Goal: Task Accomplishment & Management: Complete application form

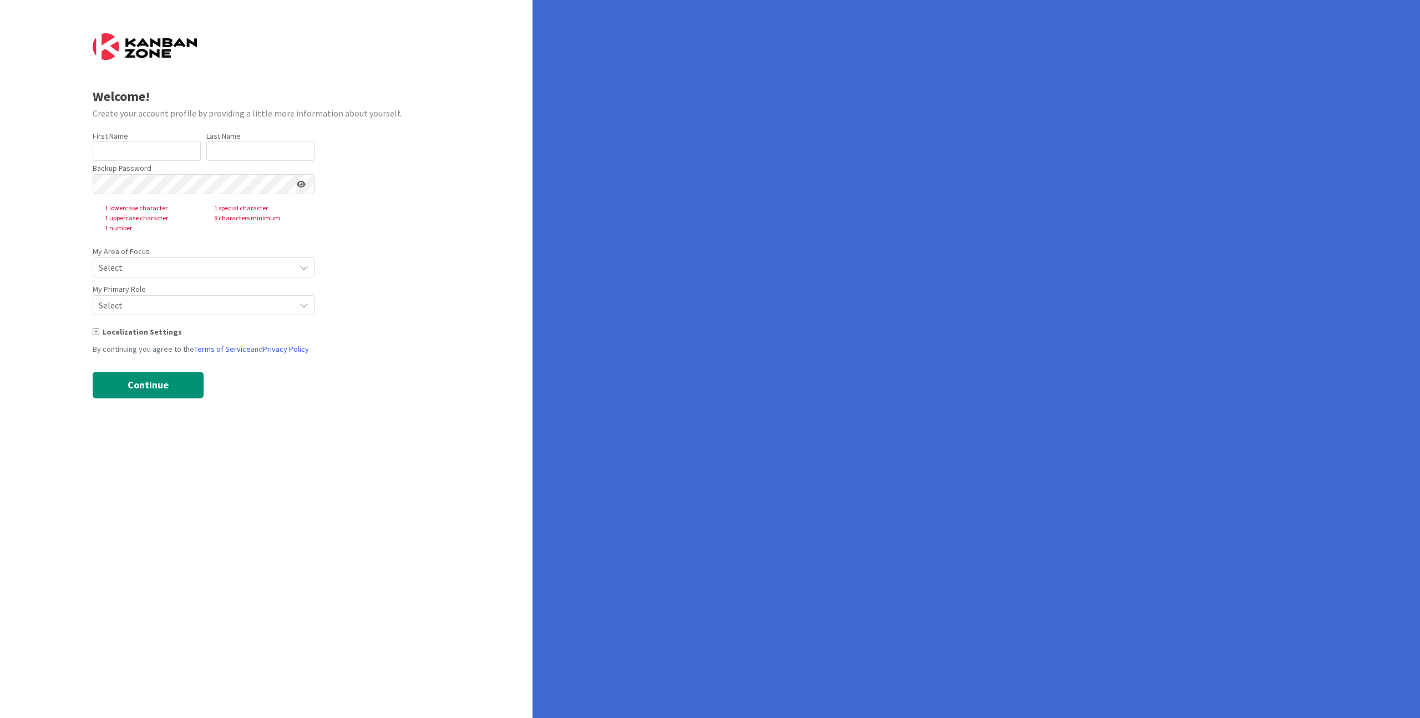
type input "Mukhammedali"
type input "Pulat"
click at [153, 386] on button "Continue" at bounding box center [148, 385] width 111 height 27
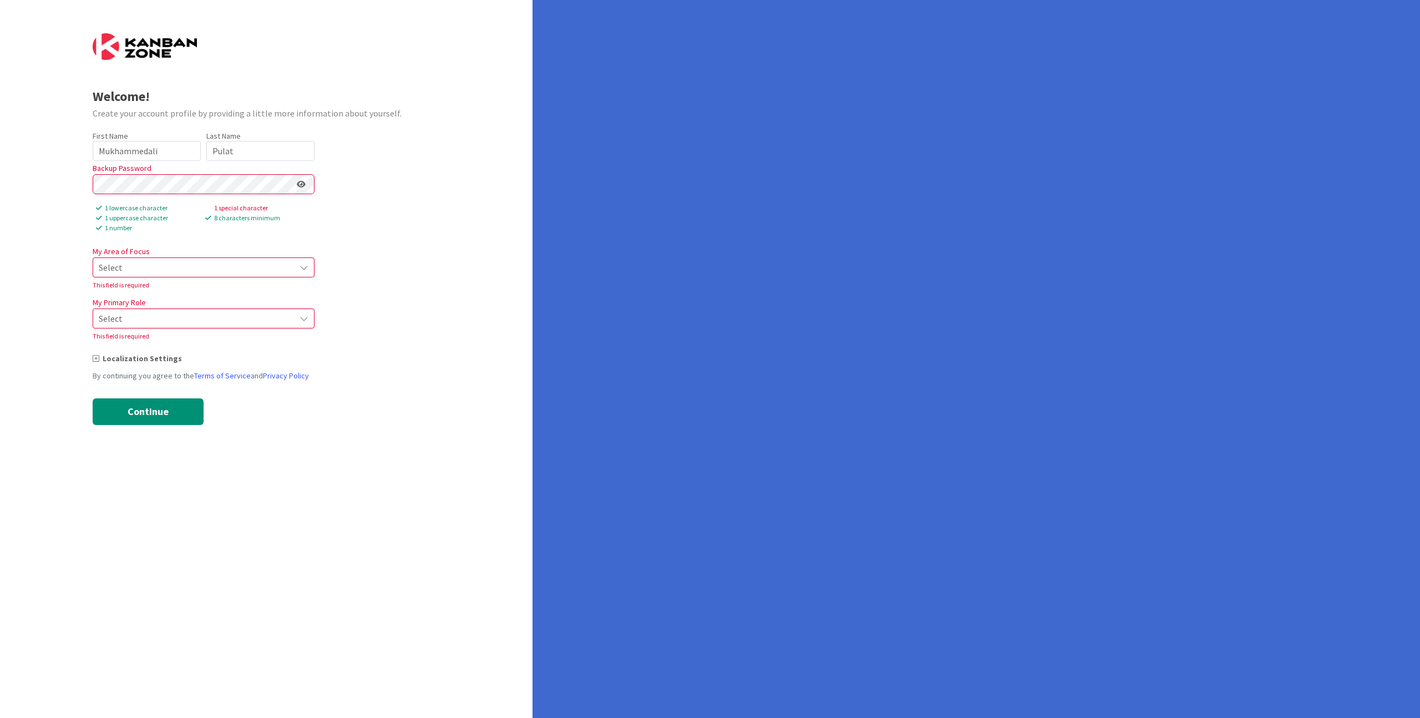
click at [278, 264] on span "Select" at bounding box center [194, 268] width 191 height 16
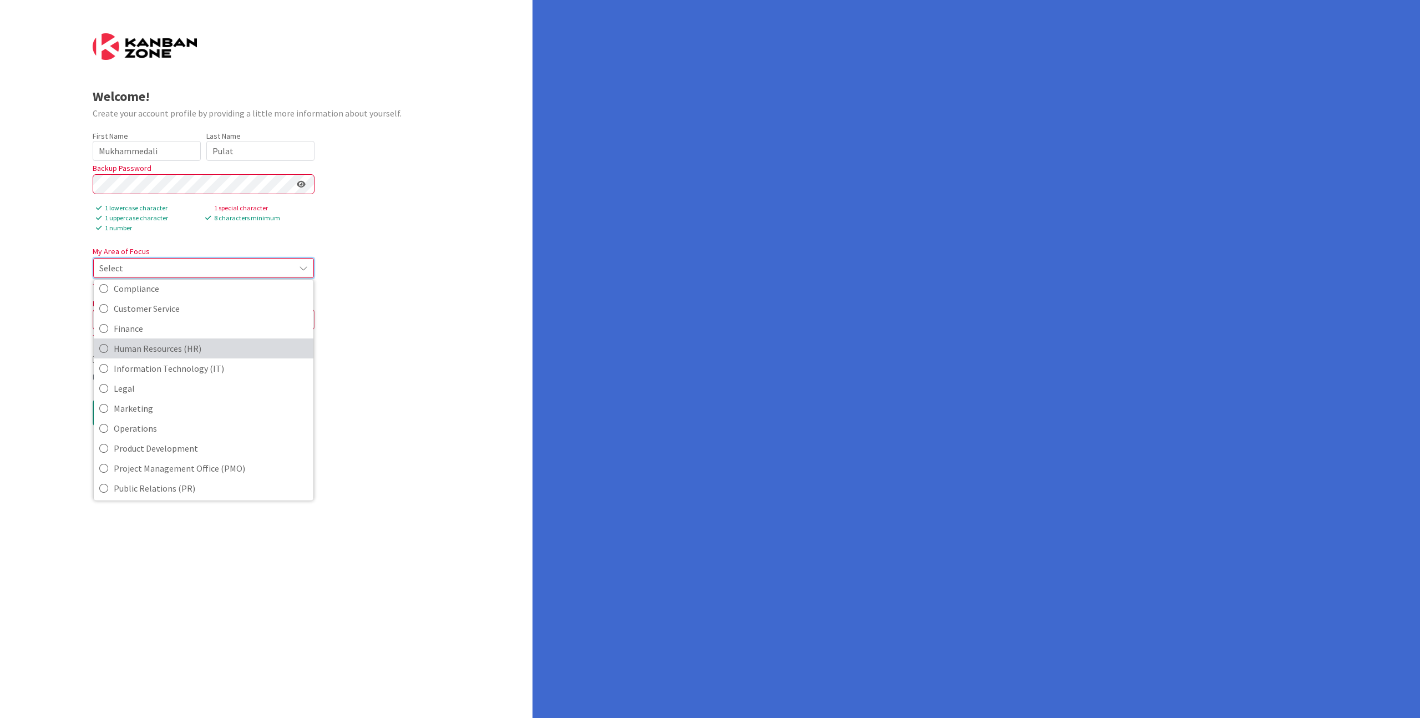
scroll to position [126, 0]
click at [239, 345] on span "Information Technology (IT)" at bounding box center [211, 348] width 194 height 17
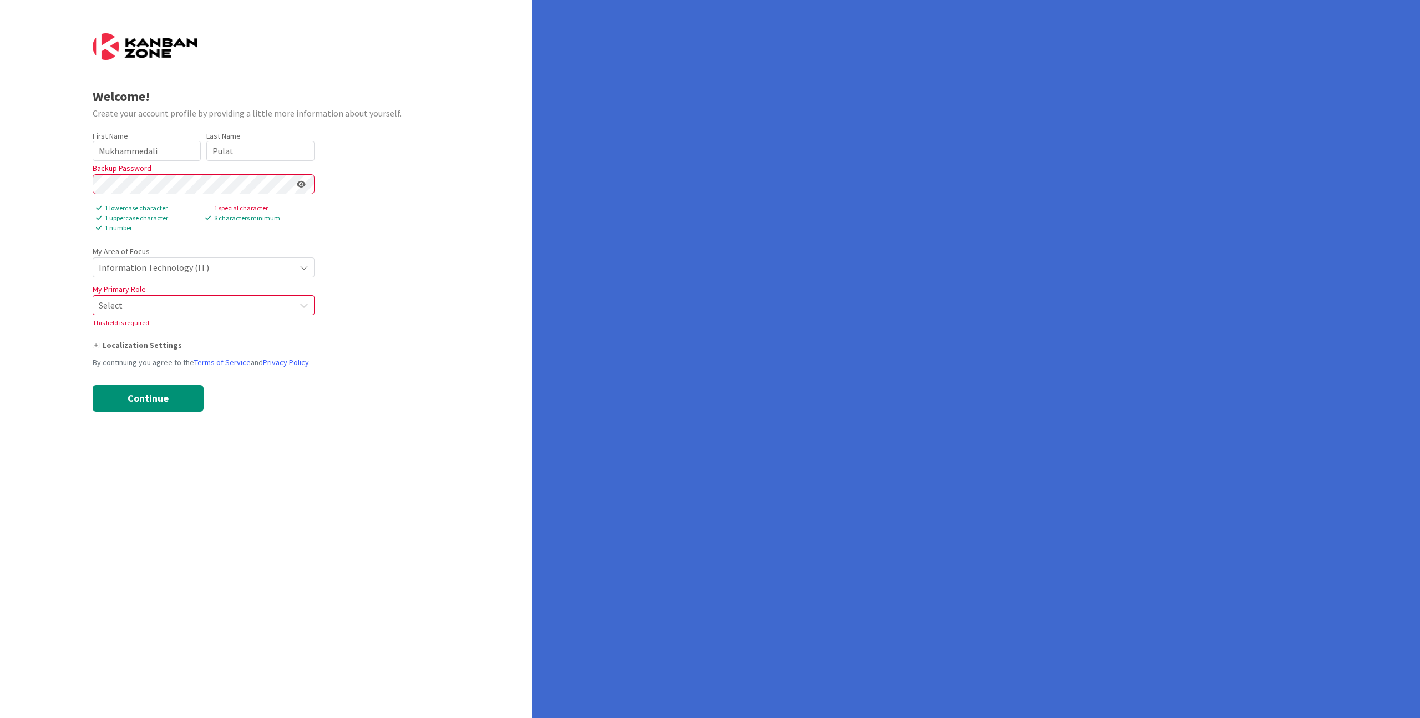
click at [201, 299] on span "Select" at bounding box center [194, 305] width 191 height 16
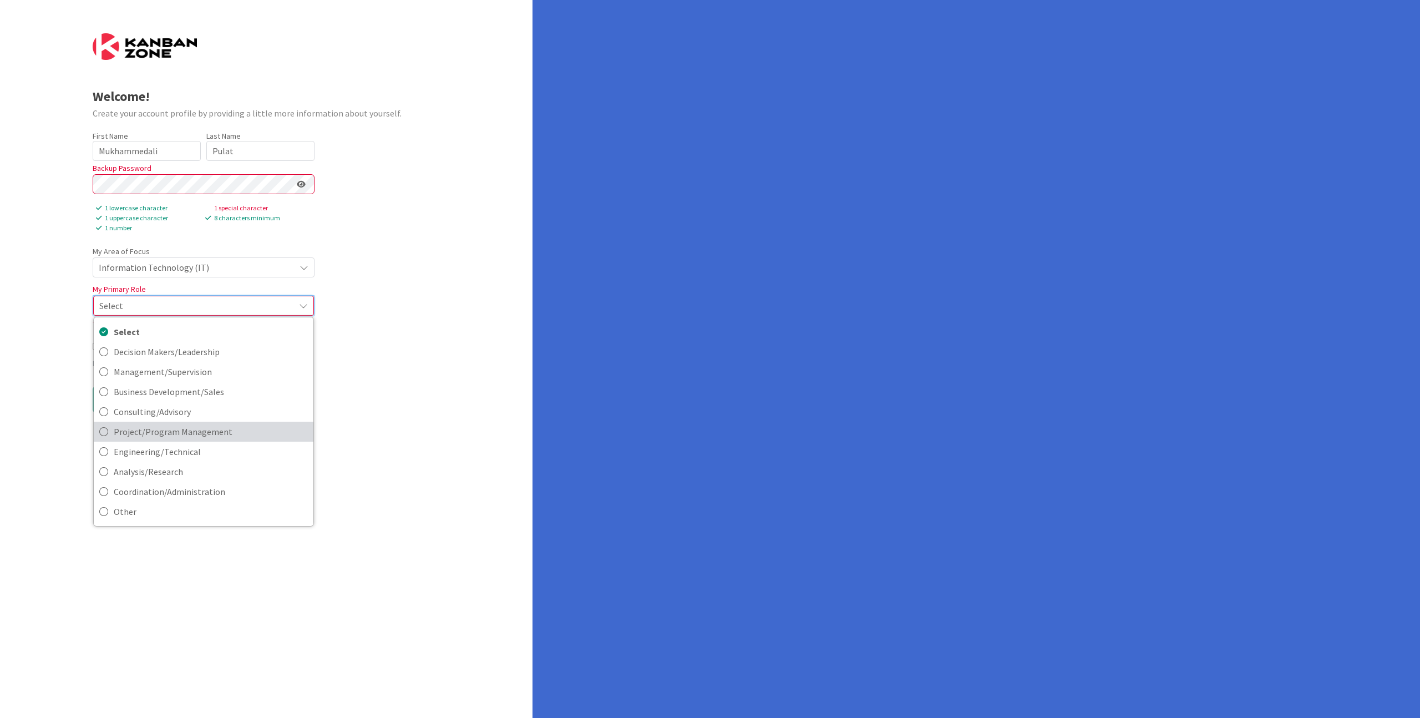
click at [209, 428] on span "Project/Program Management" at bounding box center [211, 431] width 194 height 17
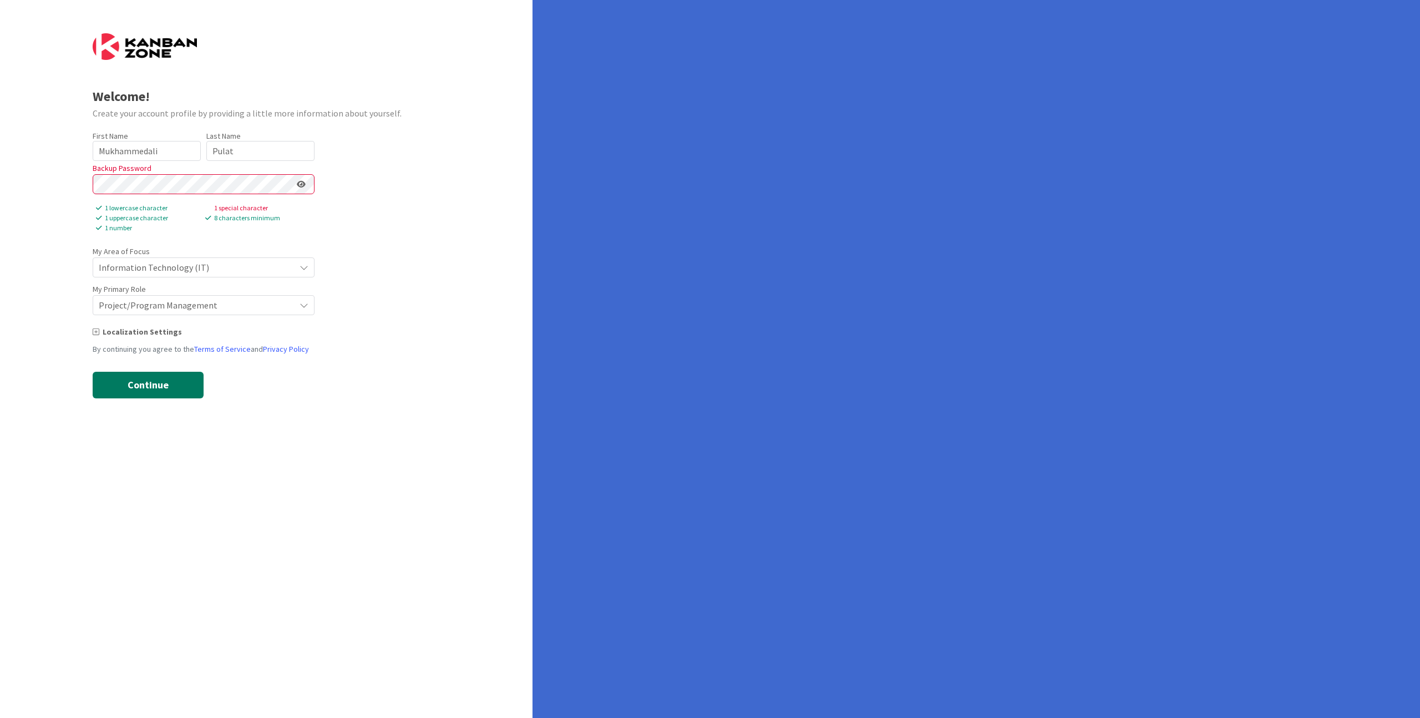
click at [196, 387] on button "Continue" at bounding box center [148, 385] width 111 height 27
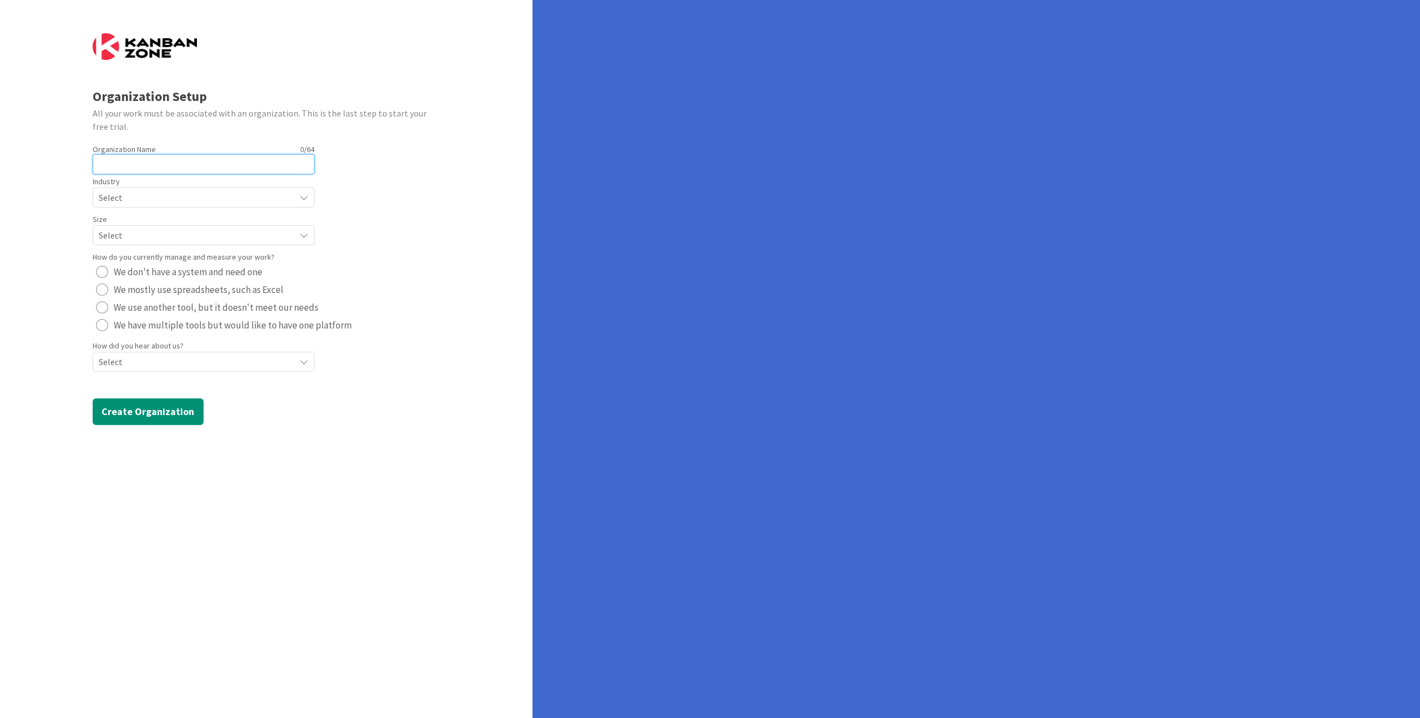
click at [229, 170] on input "text" at bounding box center [204, 164] width 222 height 20
click at [138, 403] on button "Create Organization" at bounding box center [148, 411] width 111 height 27
